Goal: Task Accomplishment & Management: Use online tool/utility

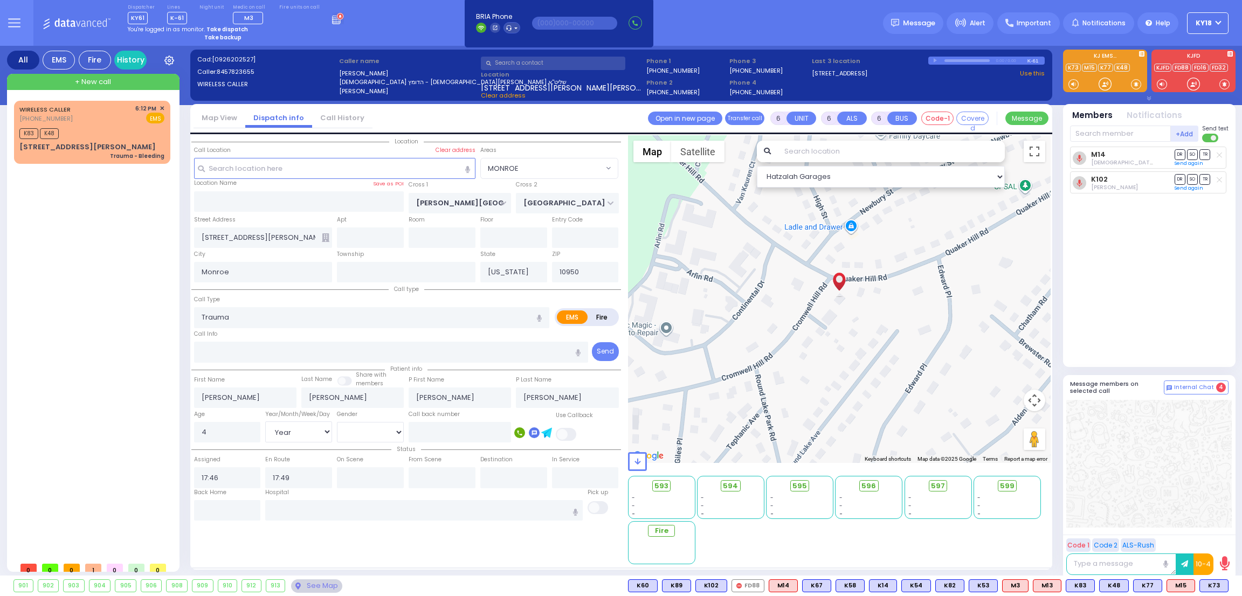
select select "MONROE"
select select "Year"
select select "[DEMOGRAPHIC_DATA]"
click at [225, 27] on strong "Take dispatch" at bounding box center [228, 29] width 42 height 8
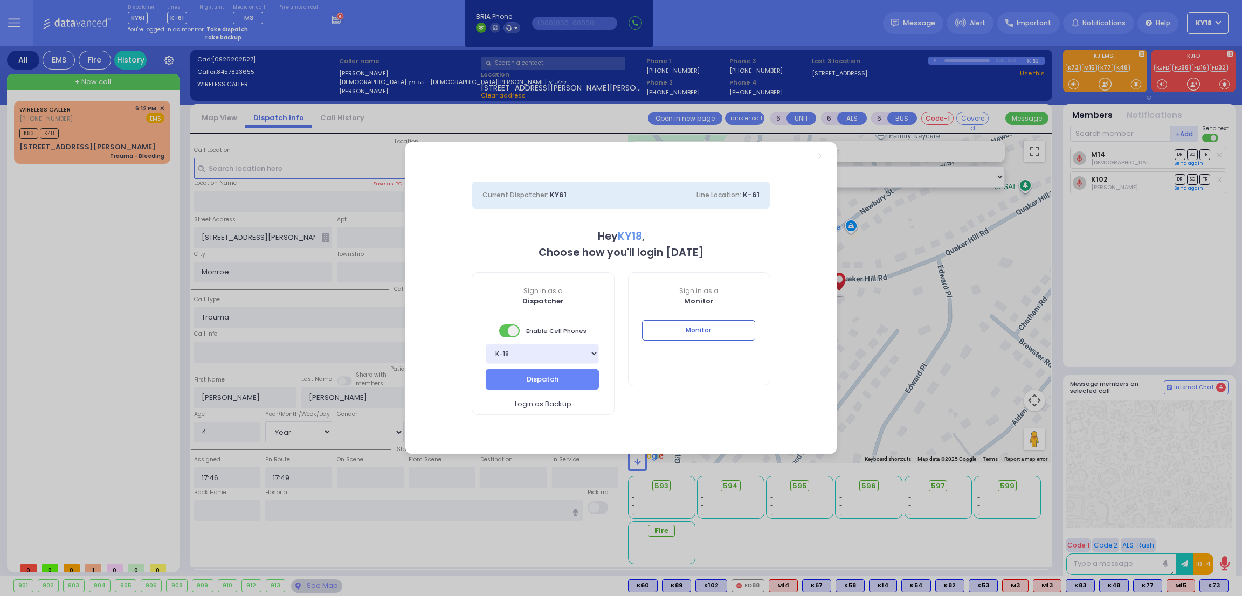
select select "4"
click at [541, 370] on button "Dispatch" at bounding box center [542, 379] width 113 height 20
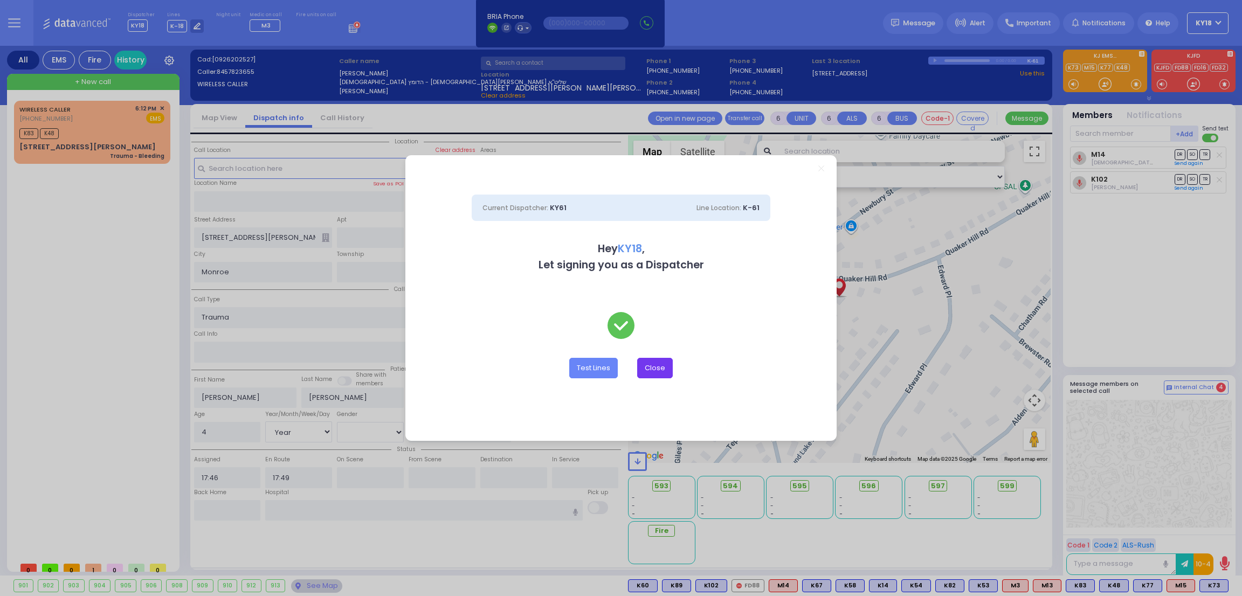
click at [647, 366] on button "Close" at bounding box center [655, 368] width 36 height 20
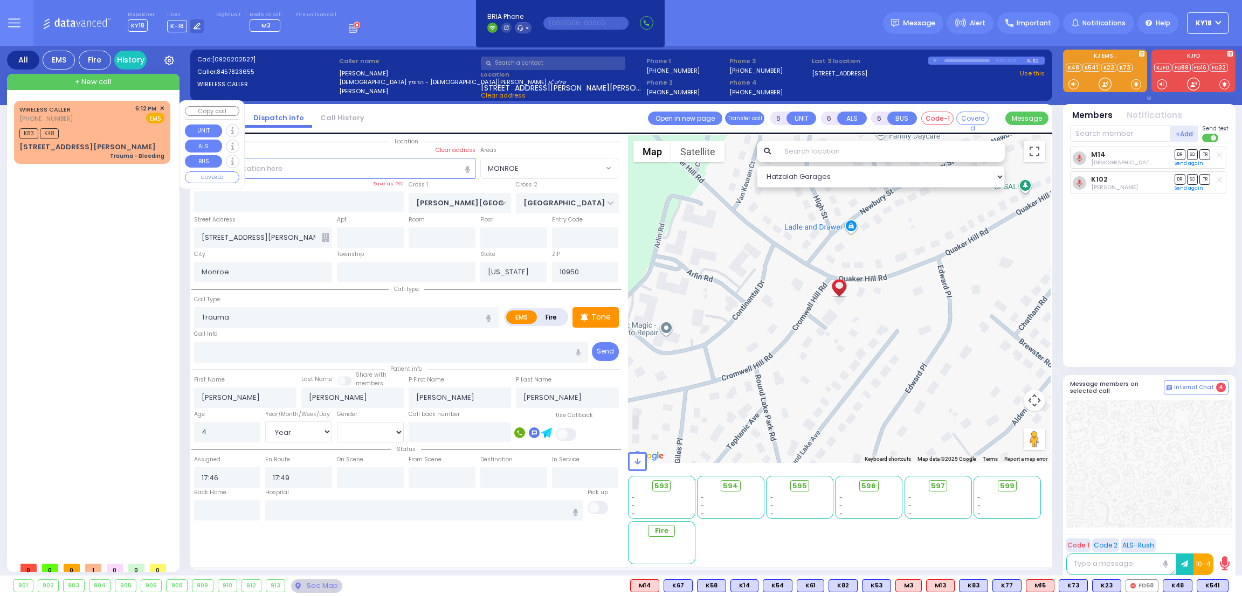
click at [162, 109] on span "✕" at bounding box center [162, 108] width 5 height 9
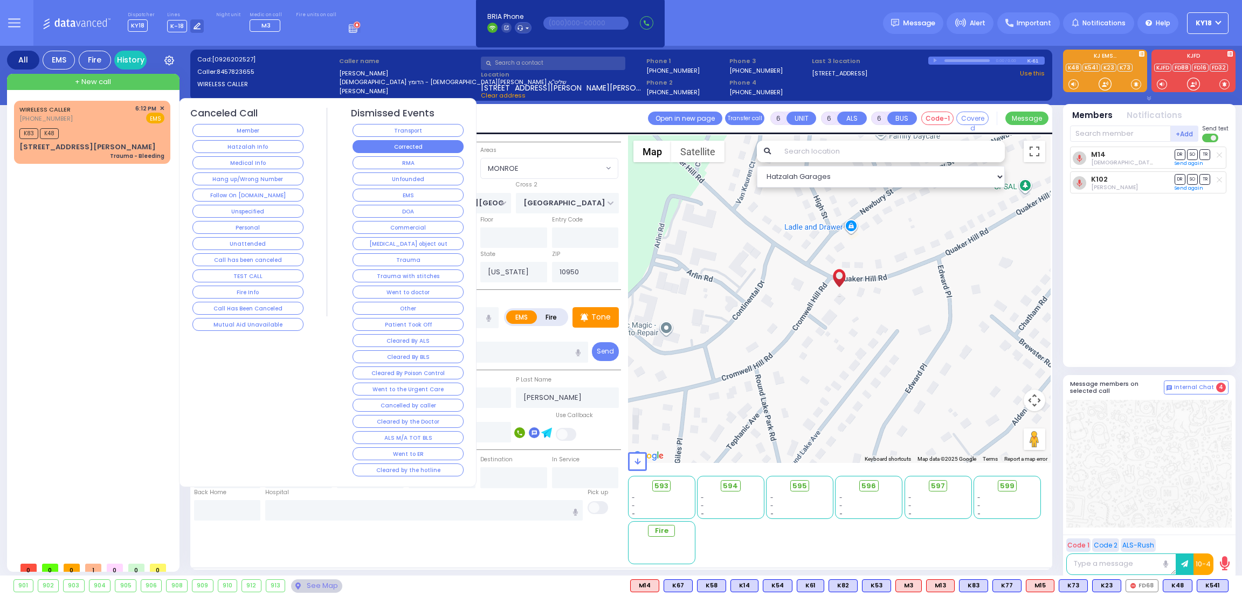
click at [367, 147] on button "Corrected" at bounding box center [408, 146] width 111 height 13
